Goal: Task Accomplishment & Management: Manage account settings

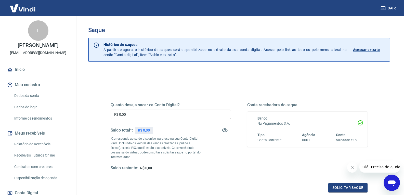
click at [22, 75] on link "Início" at bounding box center [38, 69] width 64 height 11
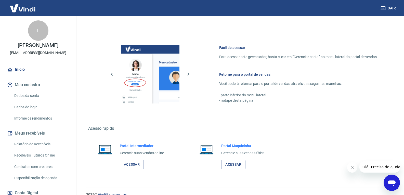
scroll to position [202, 0]
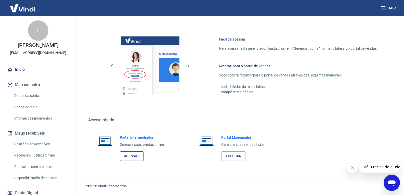
click at [134, 153] on link "Acessar" at bounding box center [132, 155] width 24 height 9
